Goal: Navigation & Orientation: Find specific page/section

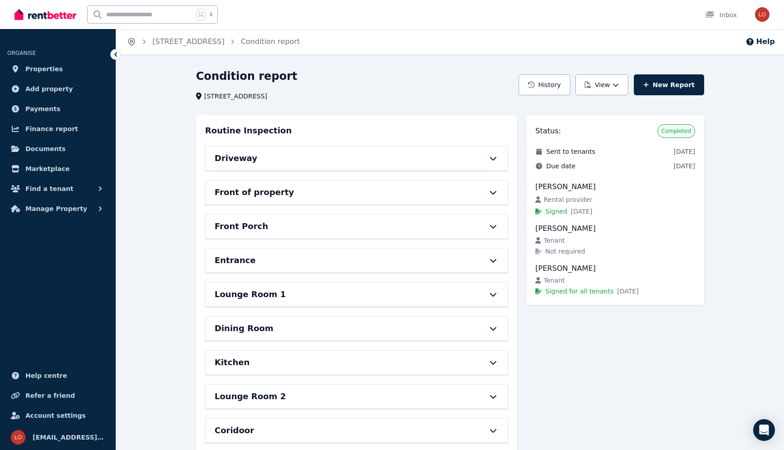
click at [129, 43] on icon "Breadcrumb" at bounding box center [131, 42] width 6 height 7
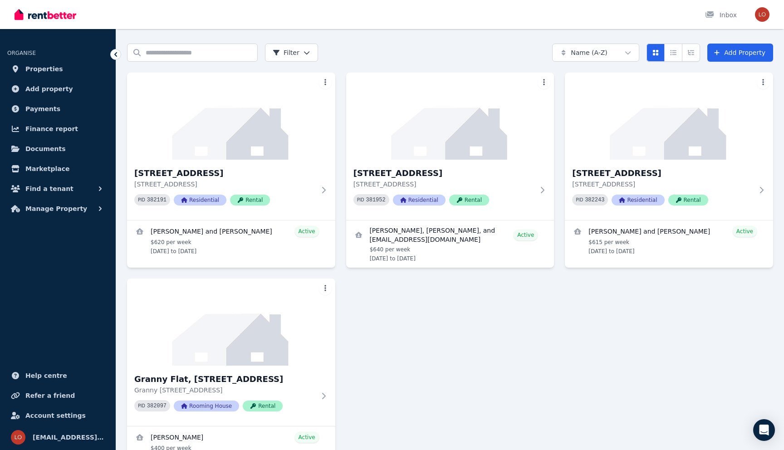
scroll to position [20, 0]
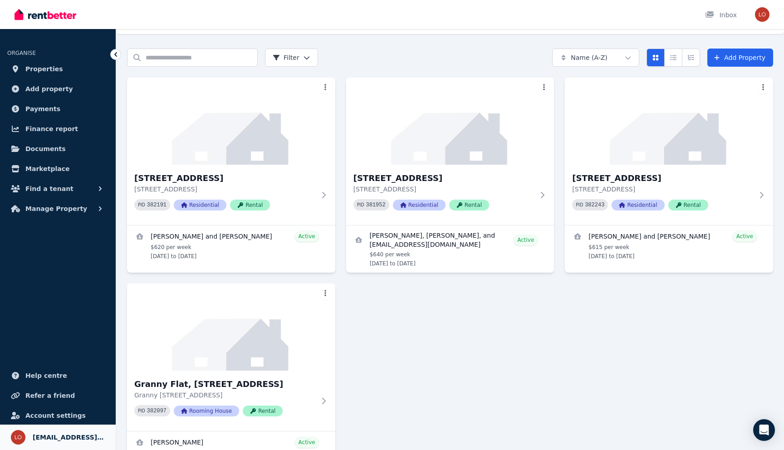
click at [60, 441] on span "[EMAIL_ADDRESS][DOMAIN_NAME]" at bounding box center [69, 437] width 72 height 11
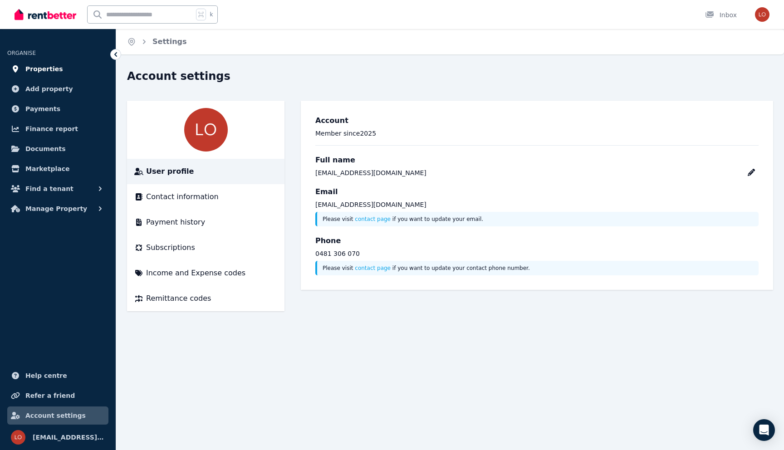
click at [40, 69] on span "Properties" at bounding box center [44, 69] width 38 height 11
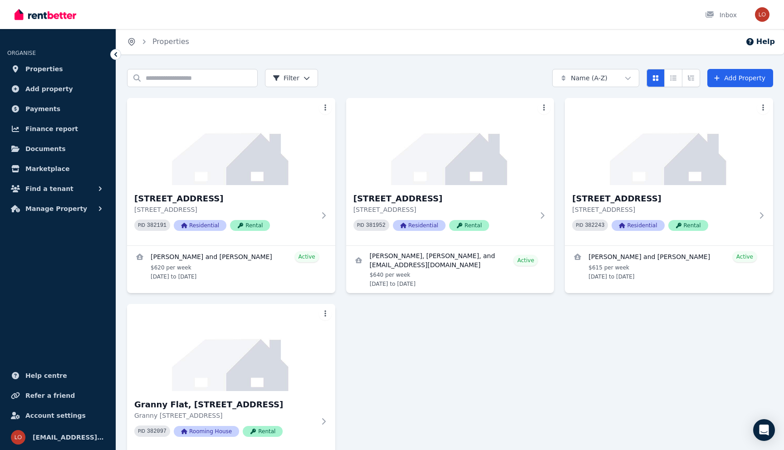
click at [129, 41] on icon "Breadcrumb" at bounding box center [131, 41] width 9 height 9
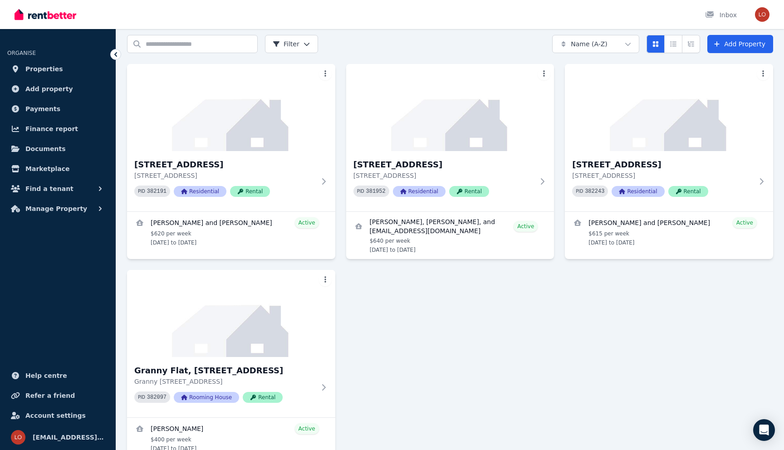
scroll to position [37, 0]
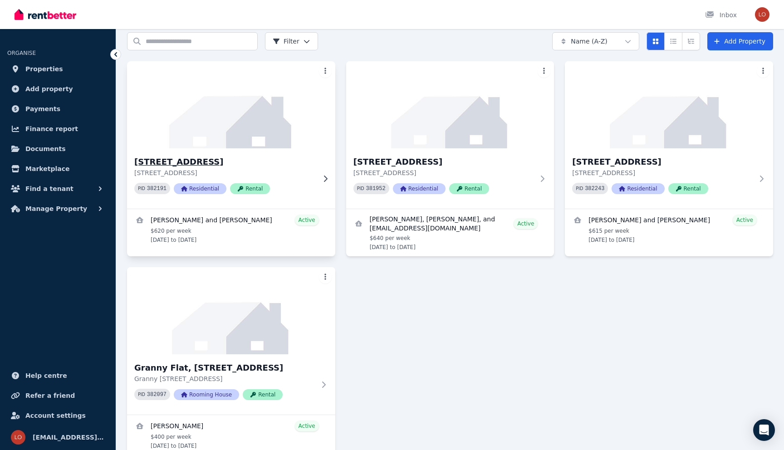
click at [269, 149] on div "12 Parakeelya Rd, Banksia Grove 12 Parakeelya Rd, Banksia Grove WA 6031 PID 382…" at bounding box center [231, 178] width 208 height 60
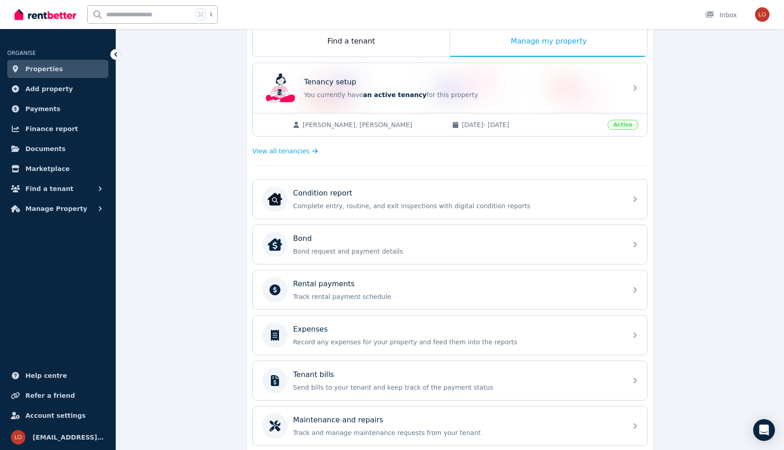
scroll to position [150, 0]
